Goal: Information Seeking & Learning: Learn about a topic

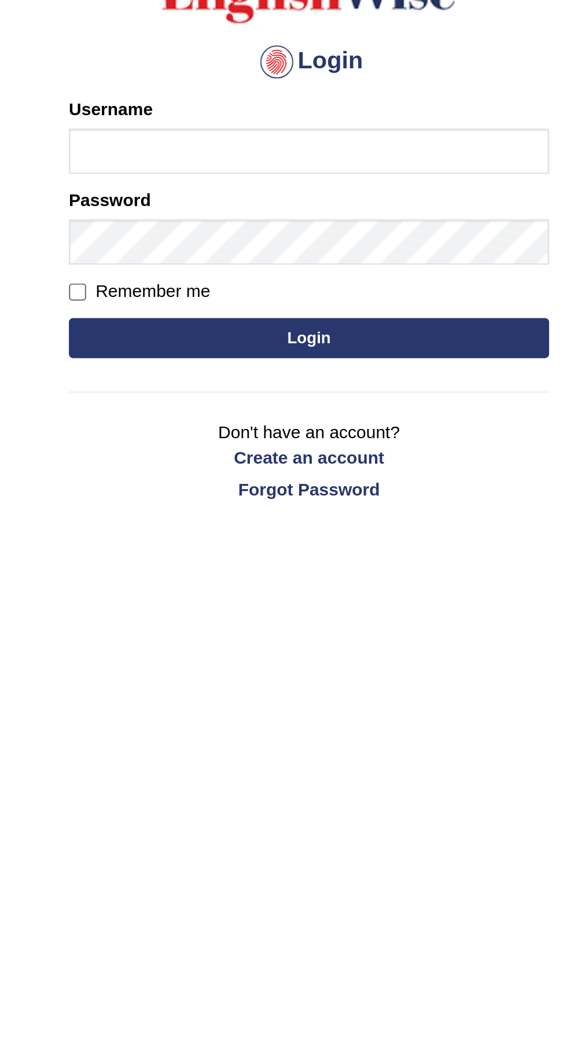
click at [246, 189] on input "Username" at bounding box center [284, 187] width 208 height 20
type input "ramsaran15"
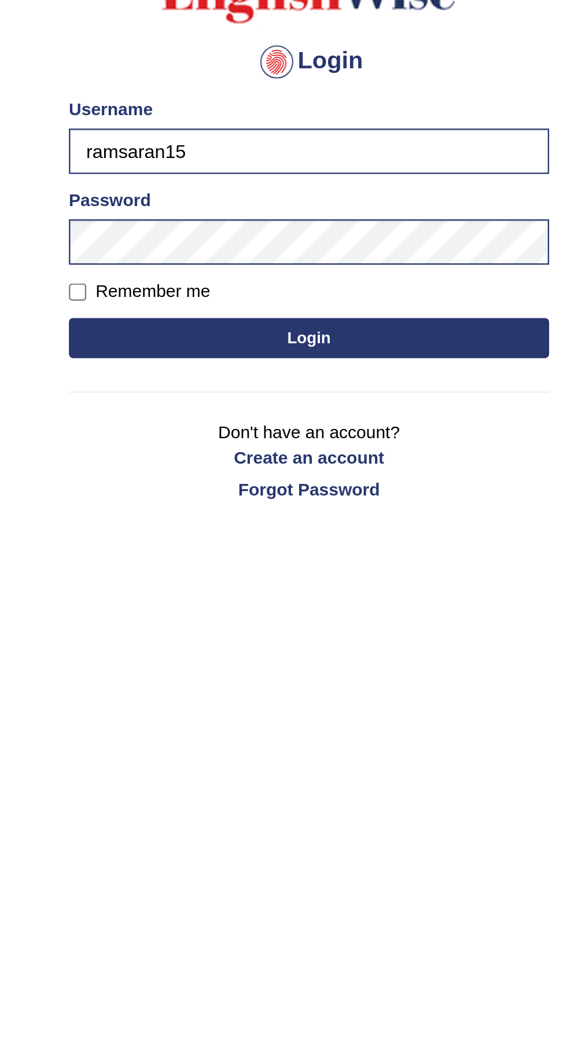
click at [299, 267] on button "Login" at bounding box center [284, 267] width 208 height 17
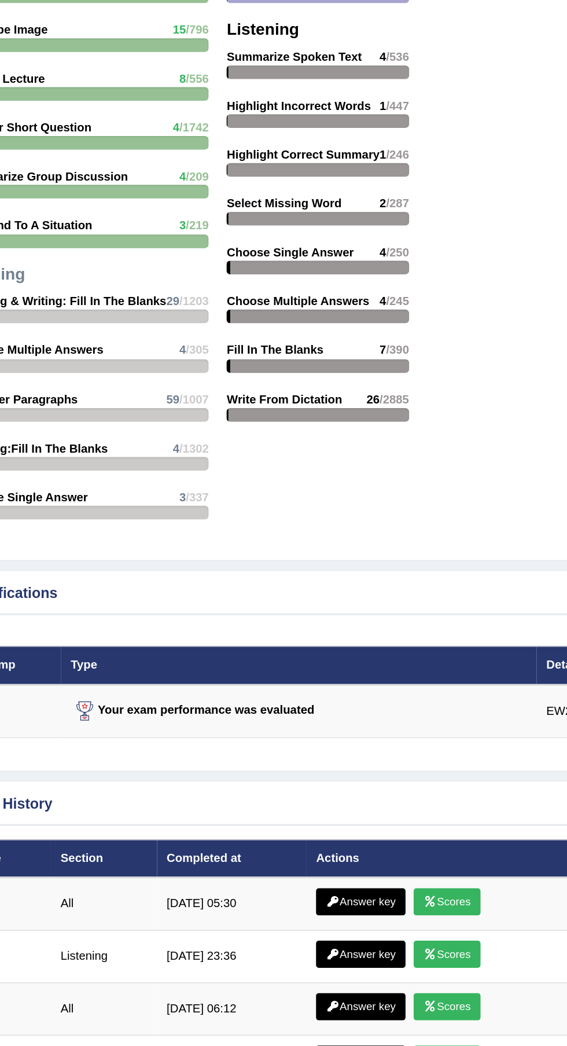
scroll to position [1353, 0]
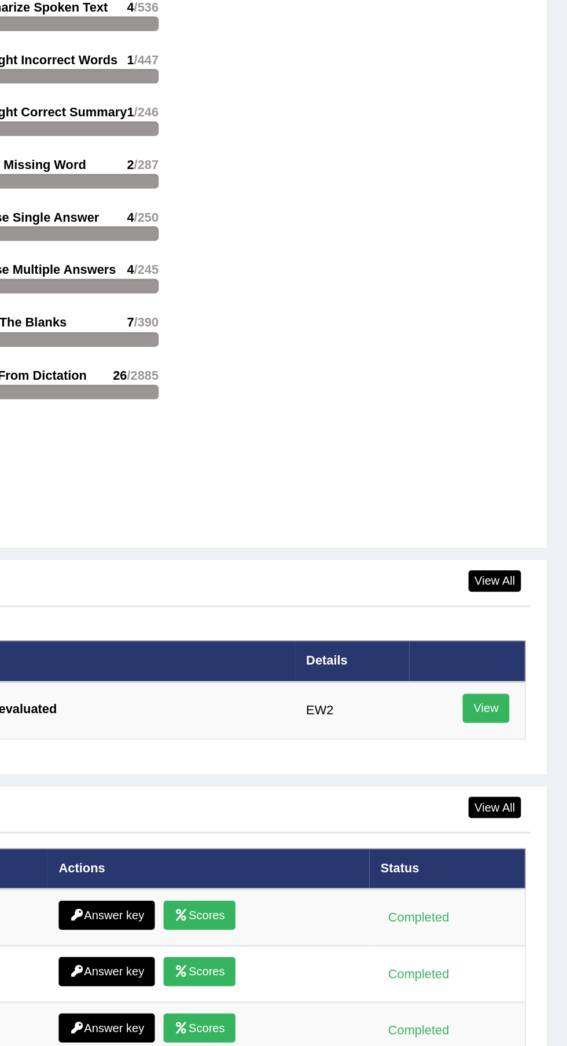
click at [519, 701] on link "View" at bounding box center [519, 701] width 28 height 17
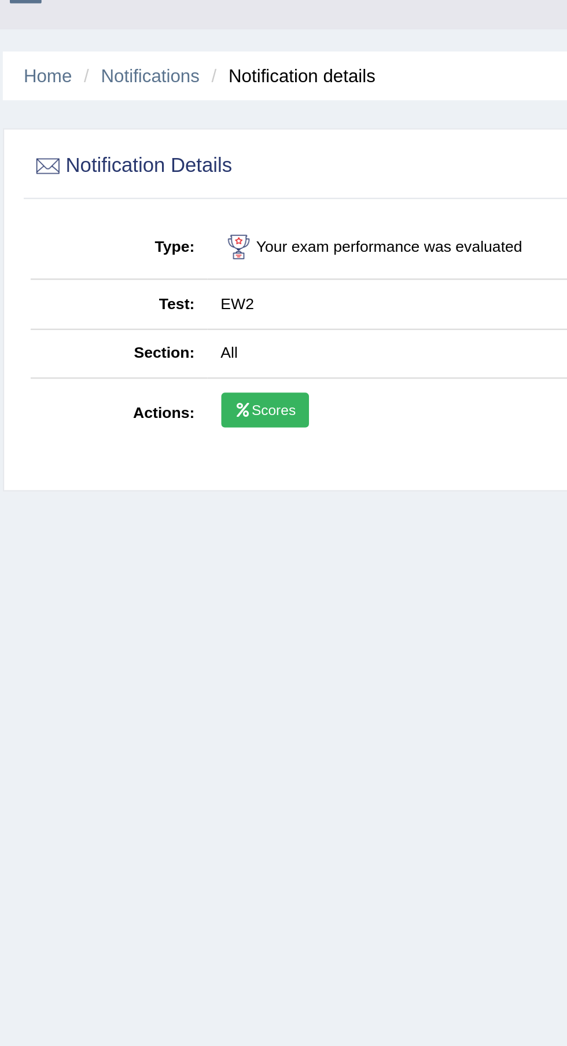
click at [119, 193] on link "Scores" at bounding box center [115, 192] width 36 height 15
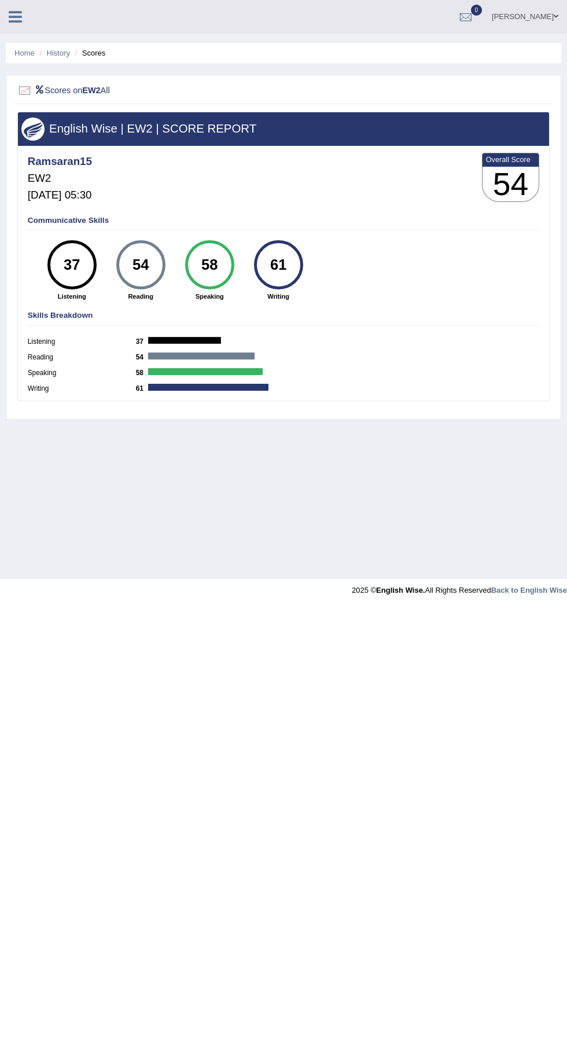
click at [20, 24] on div at bounding box center [20, 12] width 41 height 25
click at [14, 19] on icon at bounding box center [15, 16] width 13 height 15
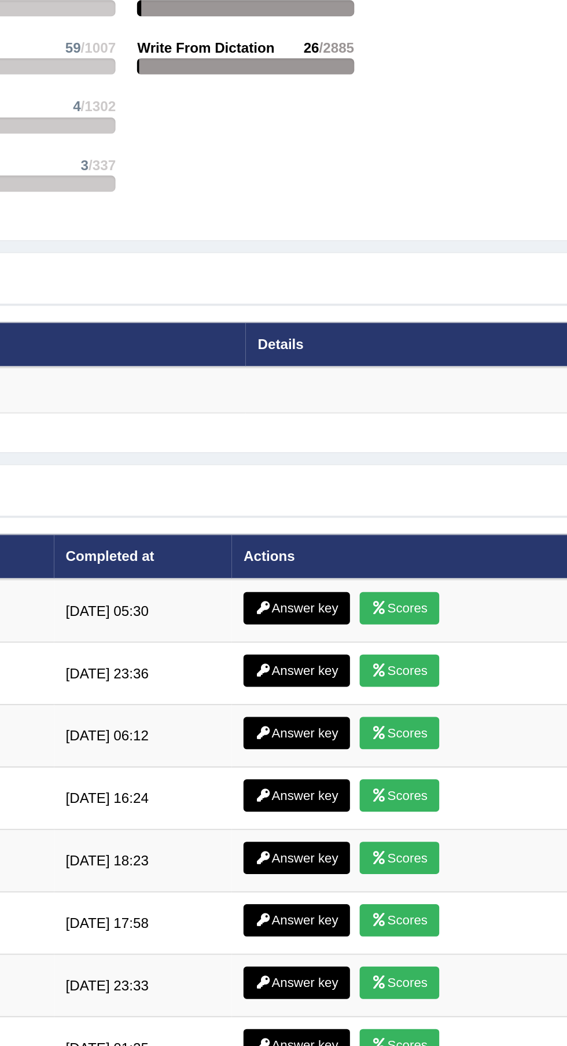
scroll to position [1346, 0]
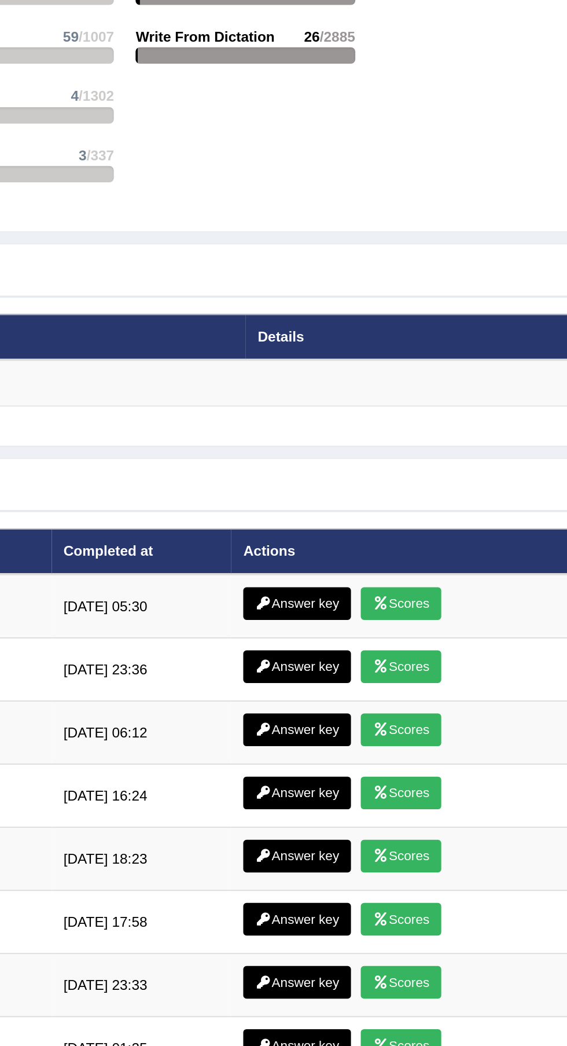
click at [294, 736] on link "Answer key" at bounding box center [292, 736] width 57 height 17
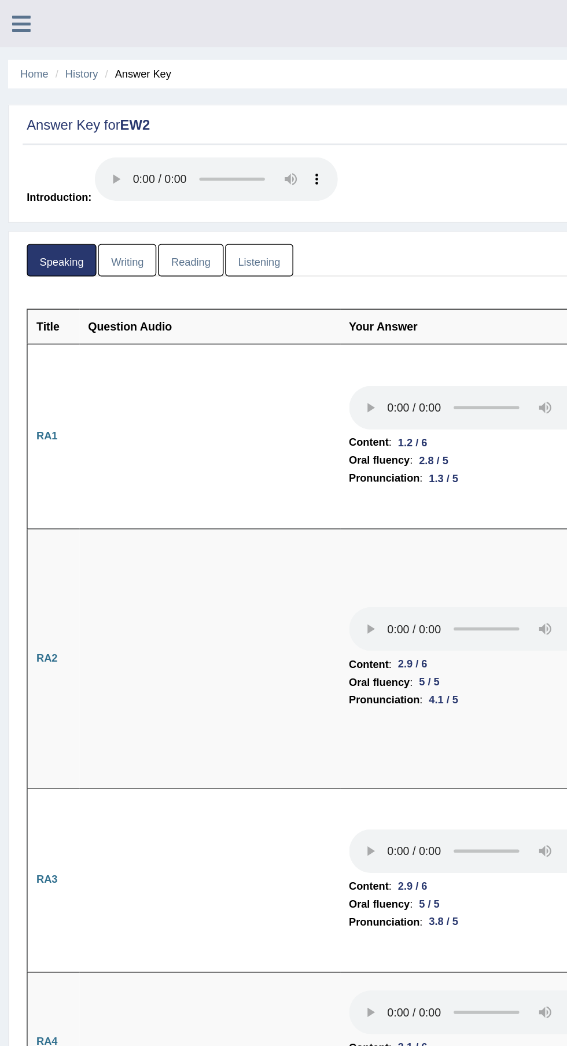
click at [97, 185] on link "Writing" at bounding box center [91, 186] width 42 height 24
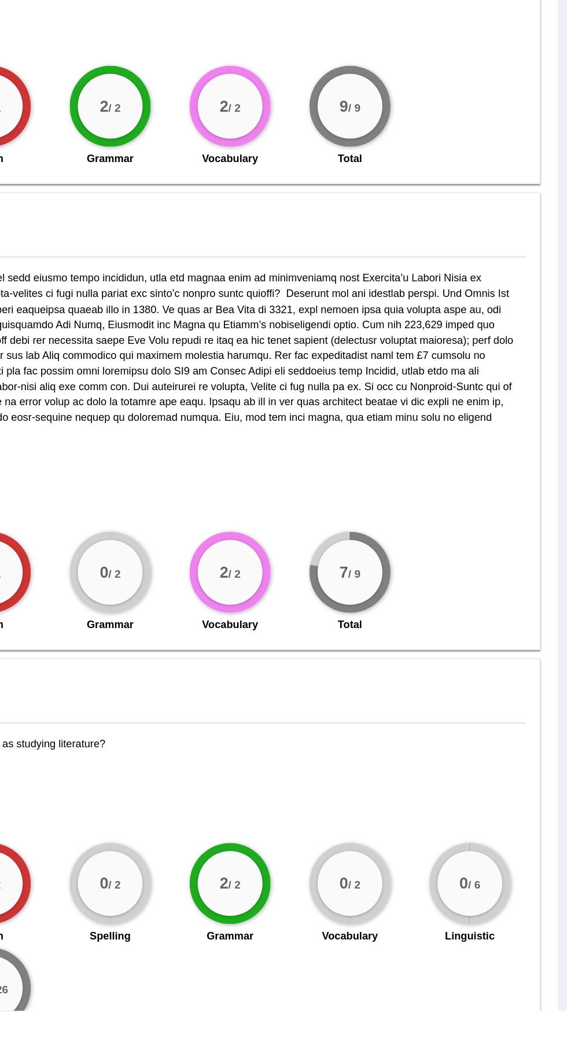
scroll to position [137, 0]
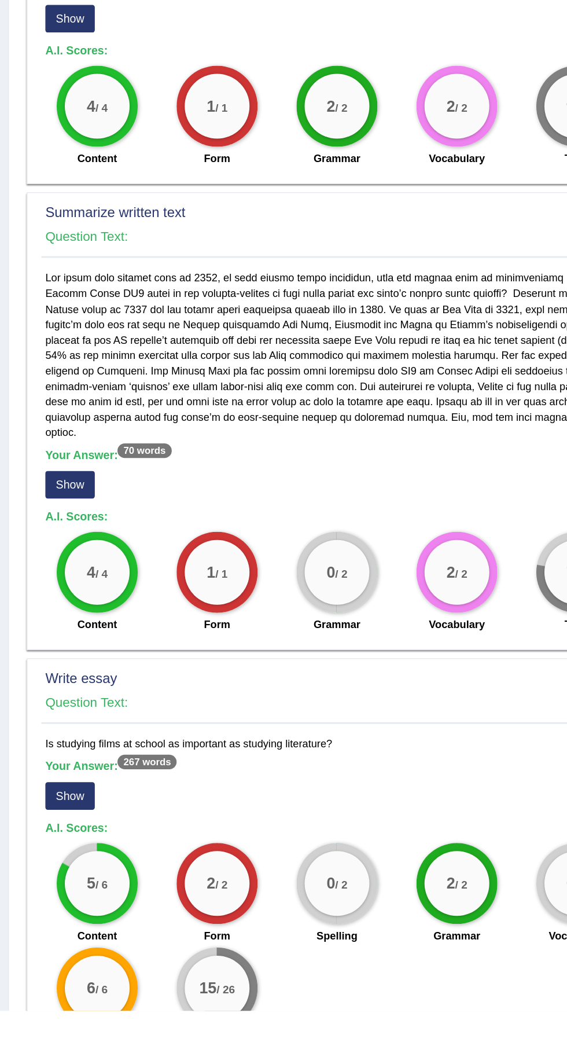
click at [52, 885] on button "Show" at bounding box center [49, 893] width 35 height 20
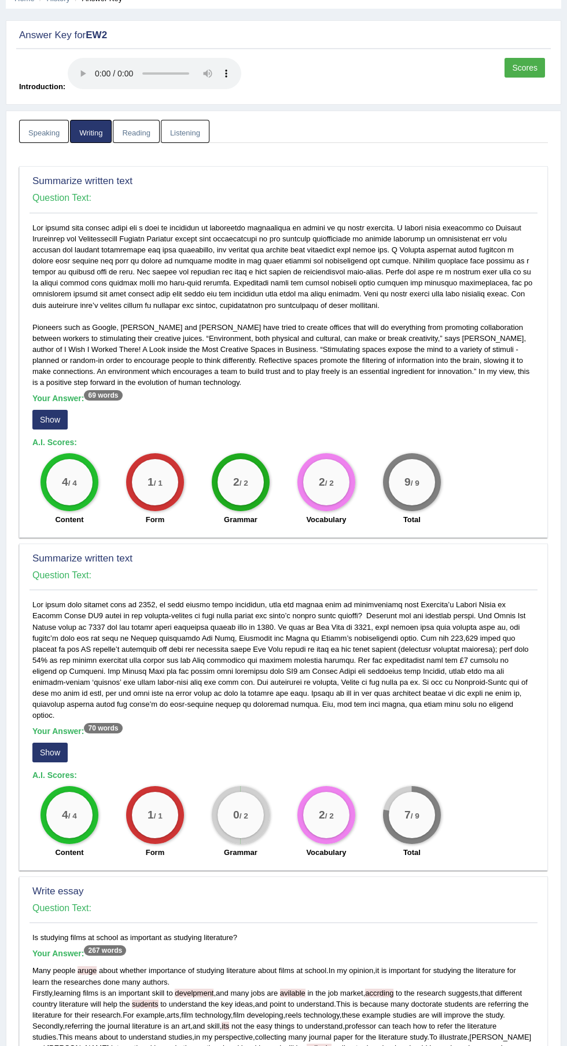
scroll to position [0, 0]
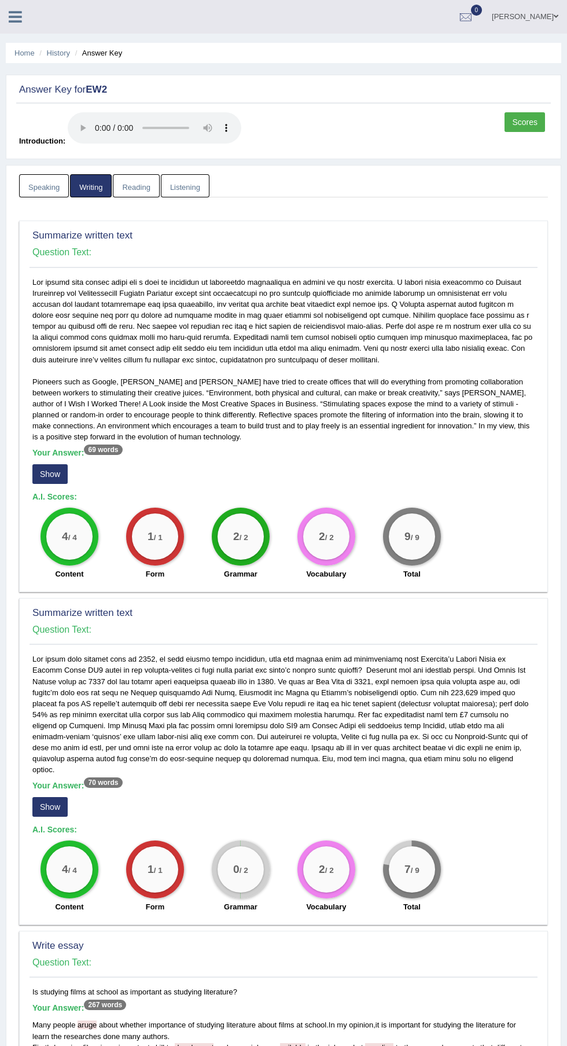
click at [134, 185] on link "Reading" at bounding box center [136, 186] width 46 height 24
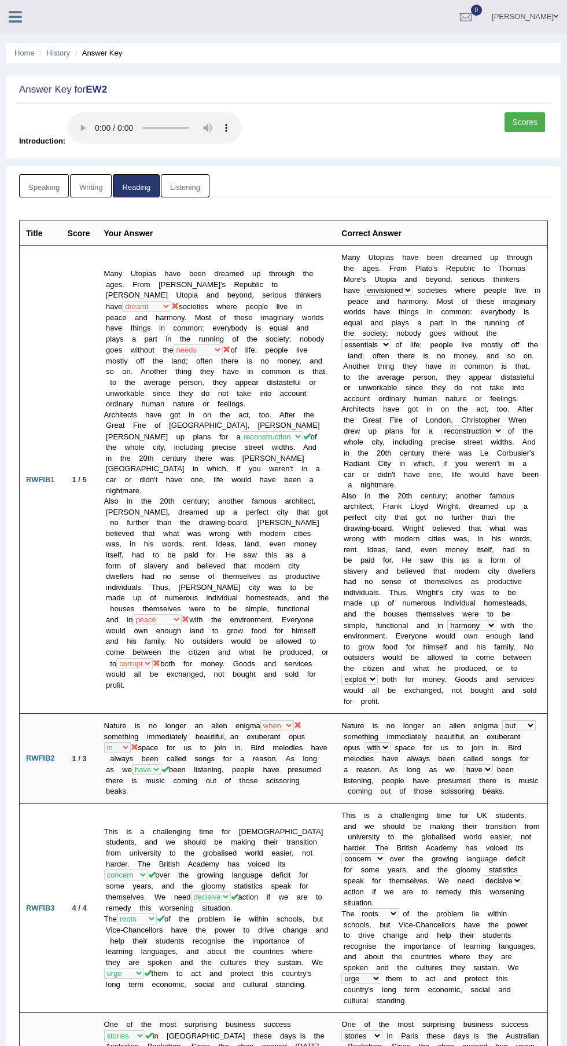
click at [188, 185] on link "Listening" at bounding box center [185, 186] width 49 height 24
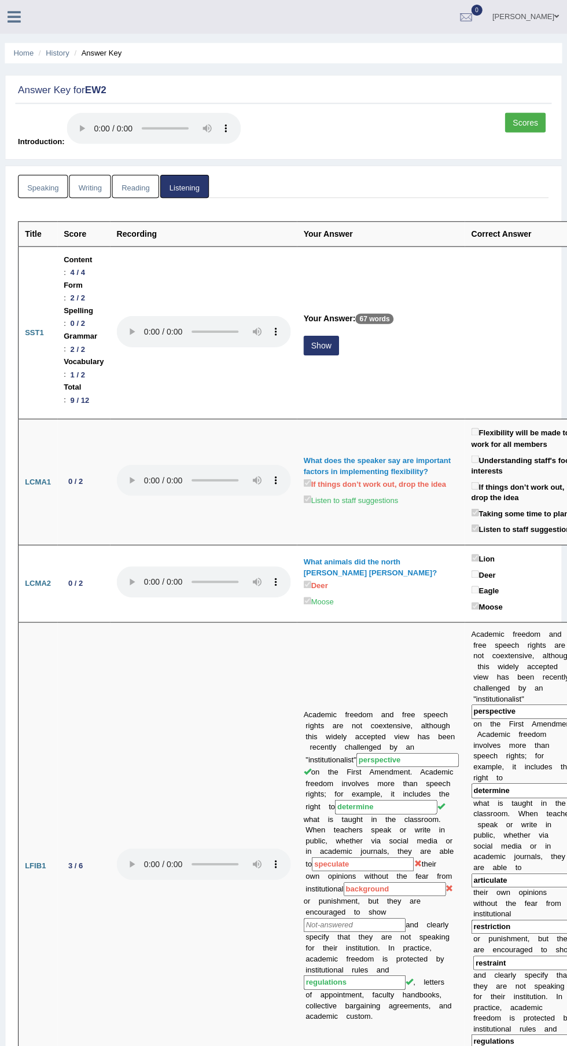
click at [37, 175] on link "Speaking" at bounding box center [44, 186] width 50 height 24
